Goal: Transaction & Acquisition: Download file/media

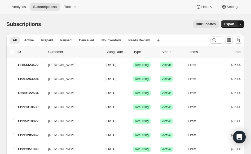
click at [241, 24] on icon "button" at bounding box center [240, 23] width 3 height 3
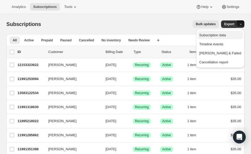
click at [225, 37] on span "Subscription data" at bounding box center [212, 35] width 26 height 4
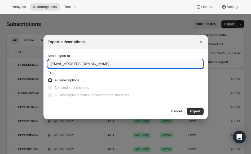
drag, startPoint x: 63, startPoint y: 64, endPoint x: 24, endPoint y: 63, distance: 38.9
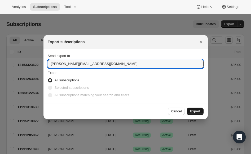
type input "michelle@stanleys.la"
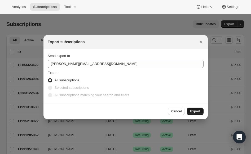
click at [192, 109] on span "Export" at bounding box center [195, 111] width 10 height 4
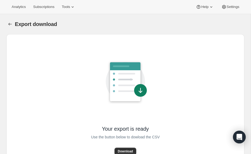
scroll to position [19, 0]
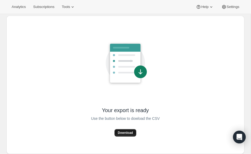
click at [127, 133] on span "Download" at bounding box center [124, 132] width 15 height 4
